Goal: Information Seeking & Learning: Understand process/instructions

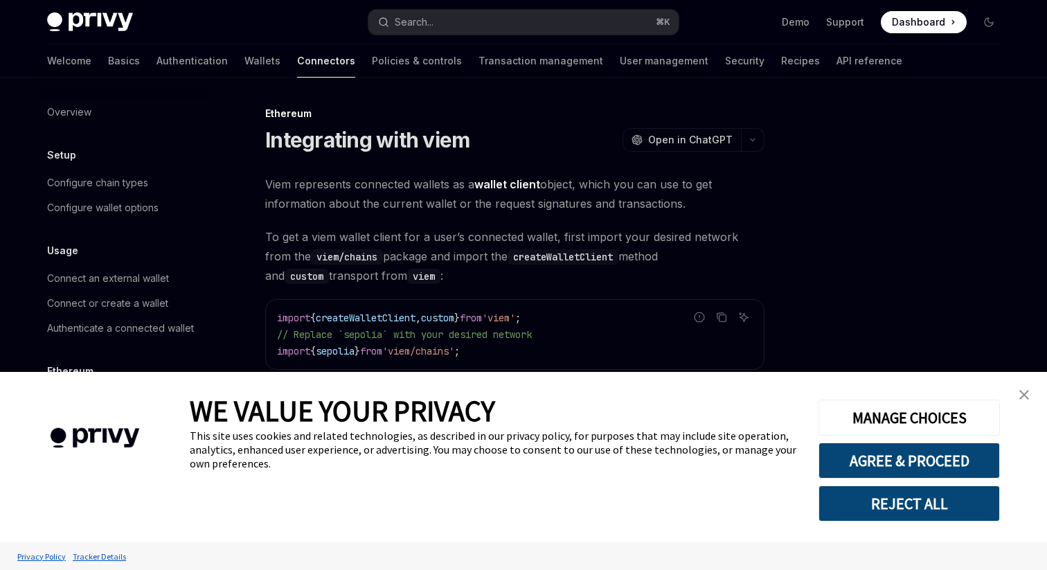
scroll to position [107, 0]
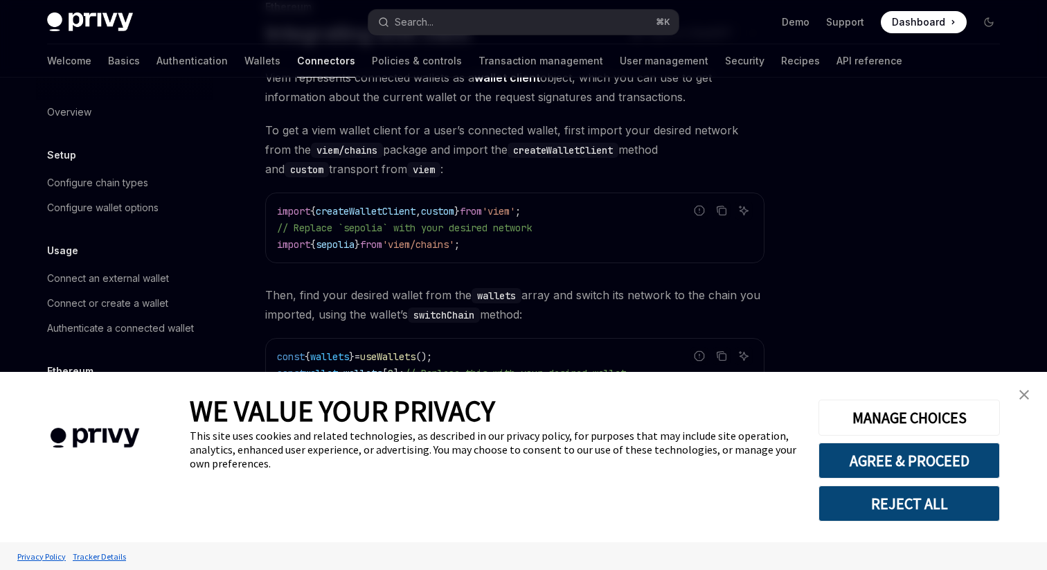
click at [1022, 393] on img "close banner" at bounding box center [1024, 395] width 10 height 10
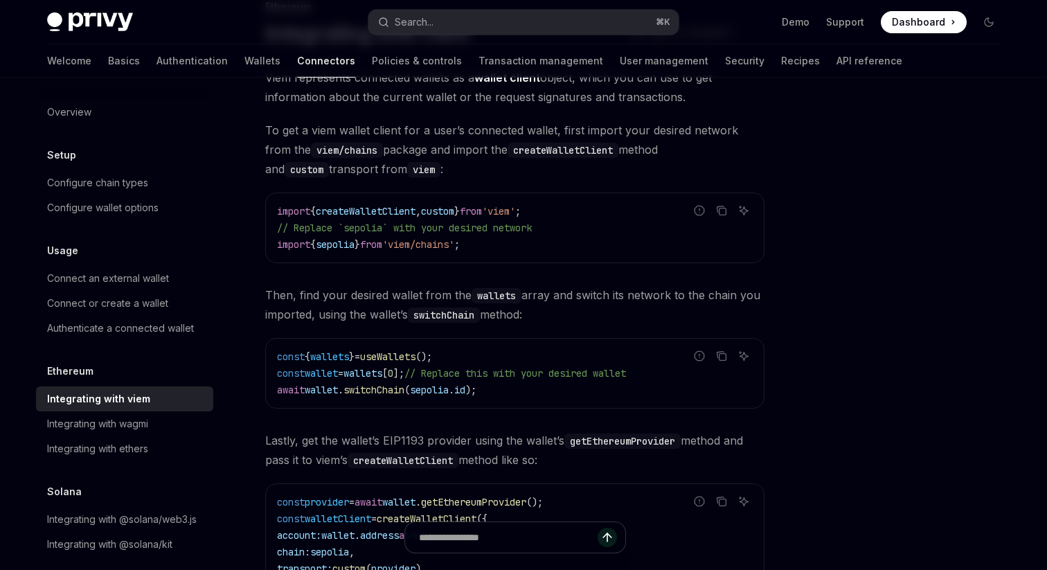
click at [1028, 393] on div "Overview Setup Configure chain types Configure wallet options Usage Connect an …" at bounding box center [523, 429] width 1019 height 917
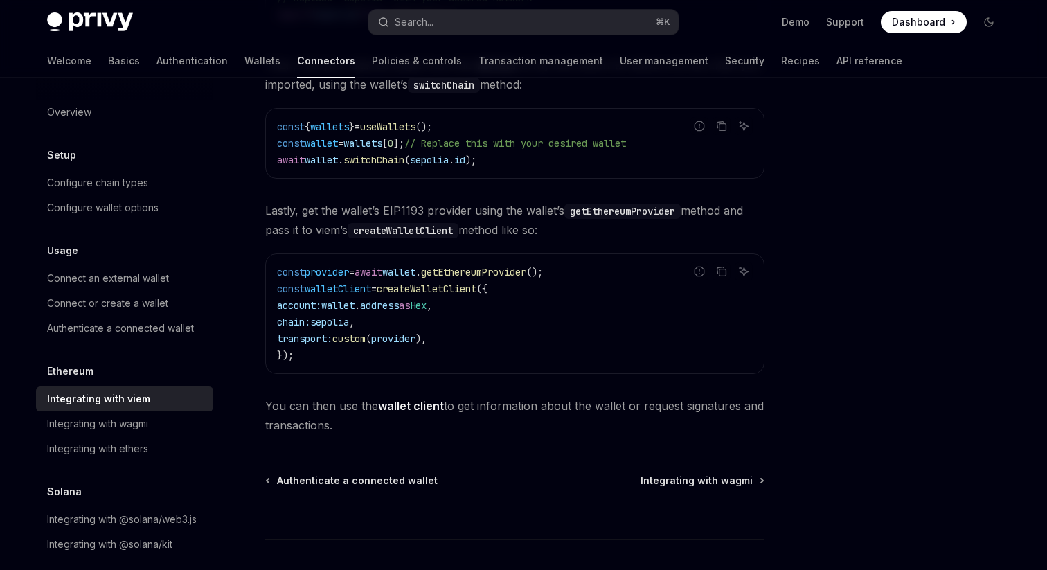
scroll to position [334, 0]
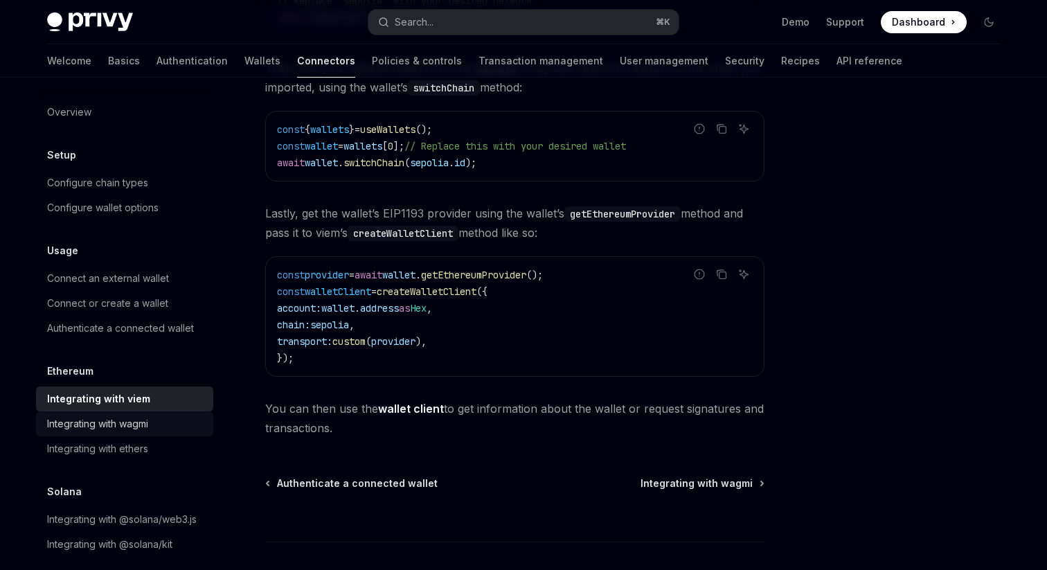
click at [143, 429] on div "Integrating with wagmi" at bounding box center [97, 423] width 101 height 17
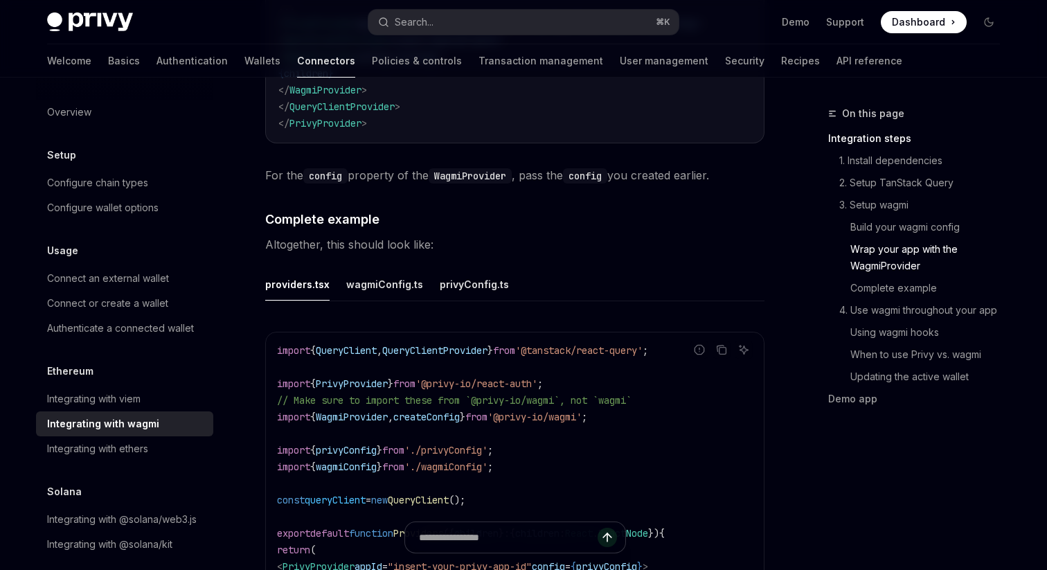
scroll to position [2363, 0]
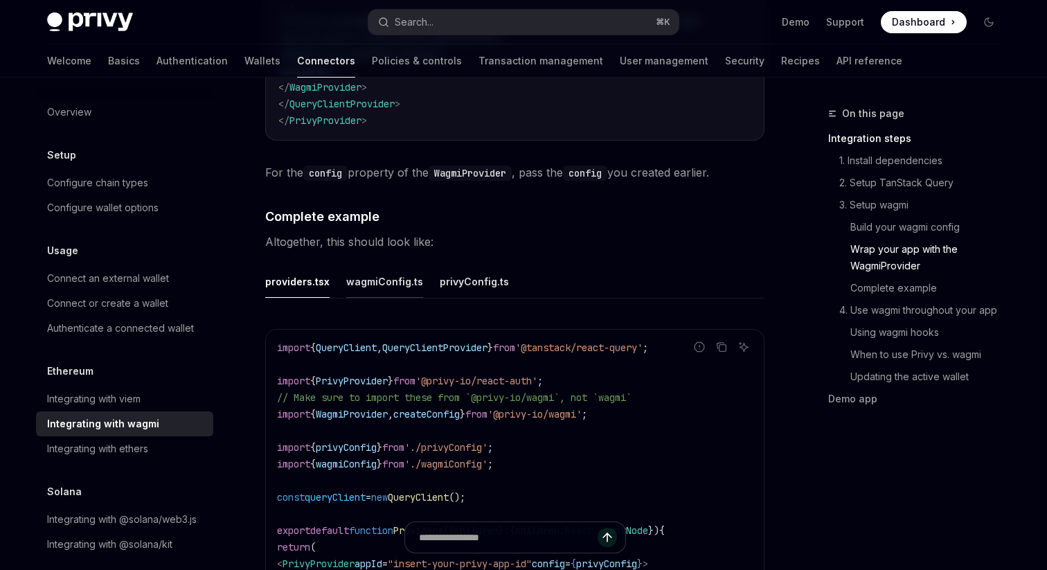
click at [392, 280] on button "wagmiConfig.ts" at bounding box center [384, 281] width 77 height 33
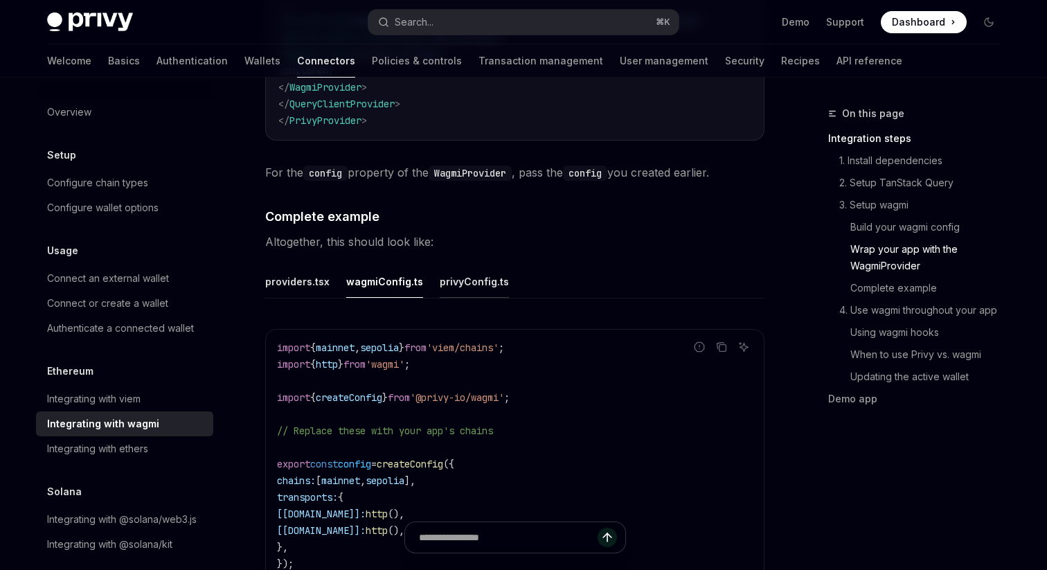
click at [453, 271] on button "privyConfig.ts" at bounding box center [474, 281] width 69 height 33
type textarea "*"
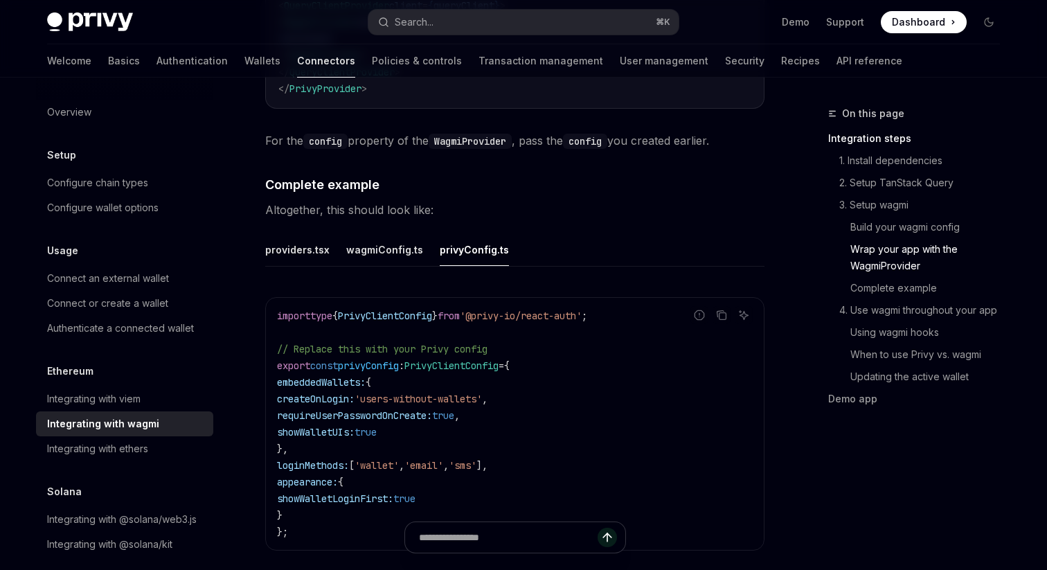
scroll to position [2396, 0]
